Goal: Book appointment/travel/reservation

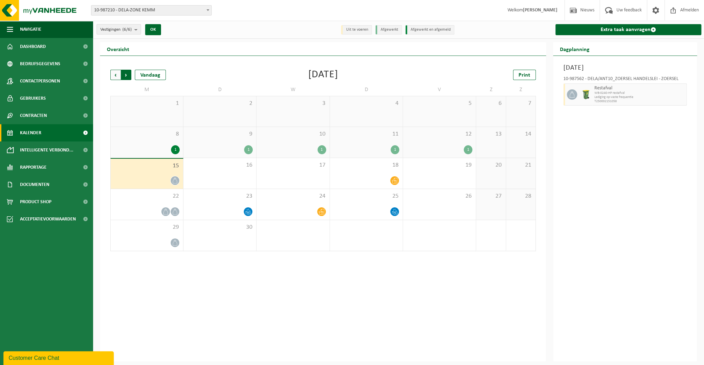
click at [115, 72] on span "Vorige" at bounding box center [115, 75] width 10 height 10
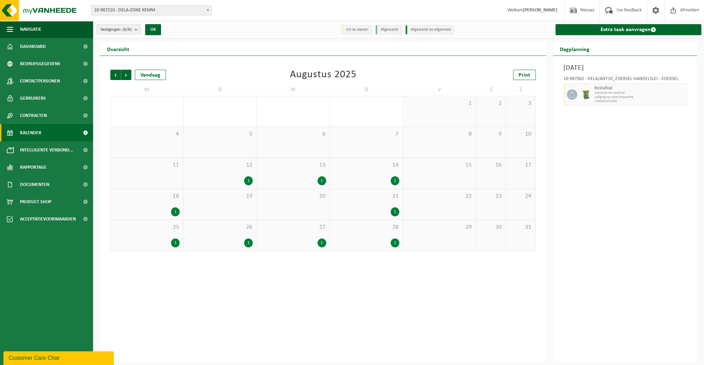
click at [421, 310] on div "Vorige Volgende Vandaag [DATE] Print M D W D V Z Z 28 1 29 30 31 1 1 2 3 4 5 6 …" at bounding box center [323, 209] width 446 height 306
click at [122, 74] on span "Volgende" at bounding box center [126, 75] width 10 height 10
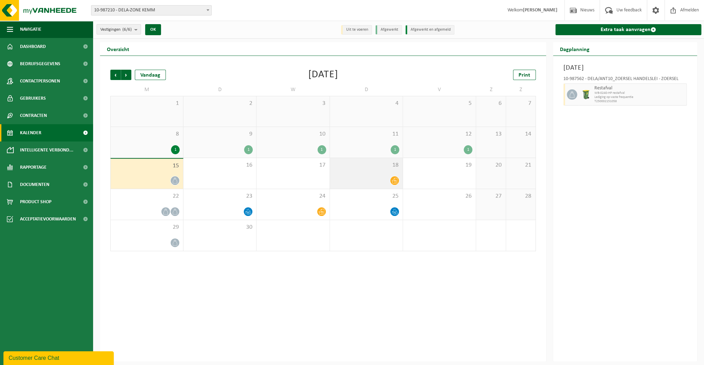
click at [378, 178] on div at bounding box center [366, 180] width 66 height 9
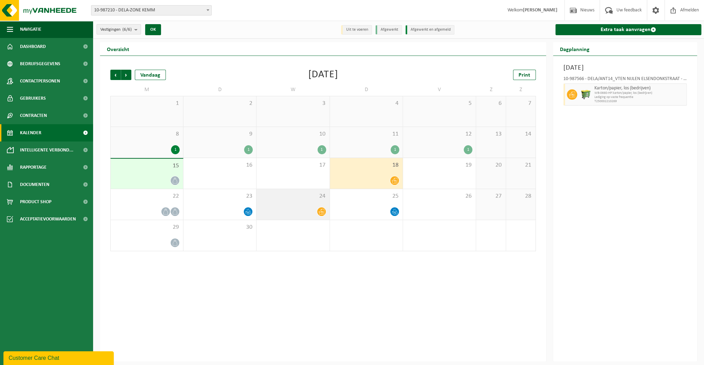
click at [300, 209] on div at bounding box center [293, 211] width 66 height 9
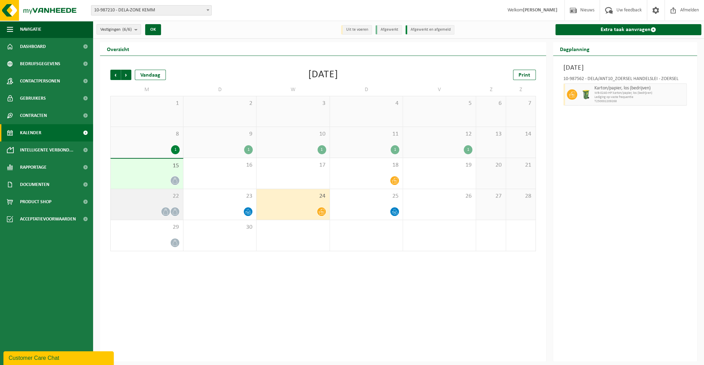
click at [159, 212] on div at bounding box center [147, 211] width 66 height 9
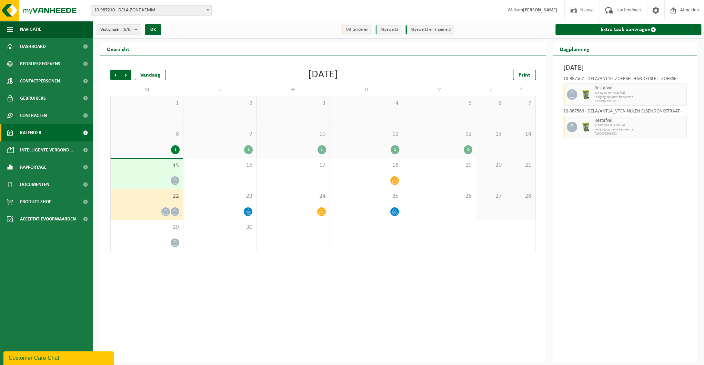
click at [164, 211] on icon at bounding box center [166, 212] width 6 height 6
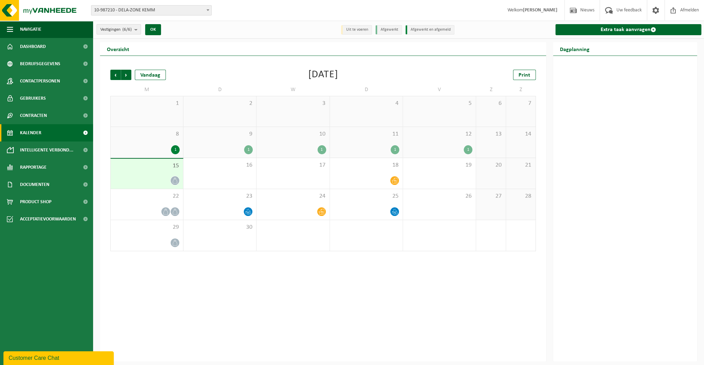
click at [154, 181] on div at bounding box center [147, 180] width 66 height 9
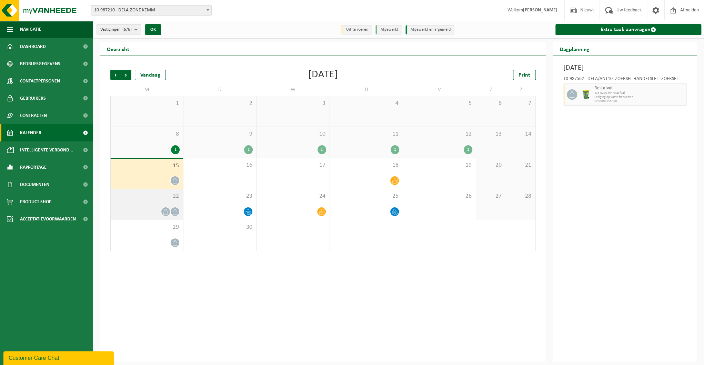
click at [164, 206] on div "22" at bounding box center [147, 204] width 72 height 31
